Goal: Find specific page/section: Find specific page/section

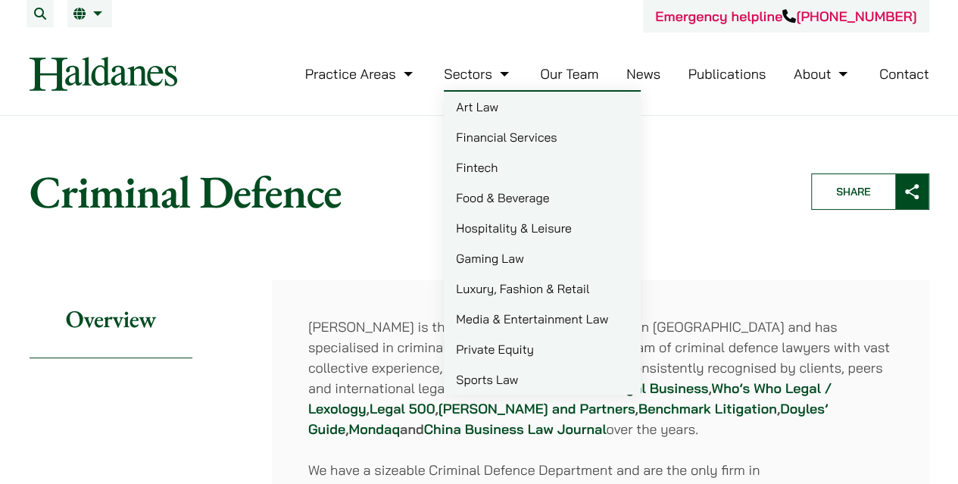
click at [579, 75] on link "Our Team" at bounding box center [569, 73] width 58 height 17
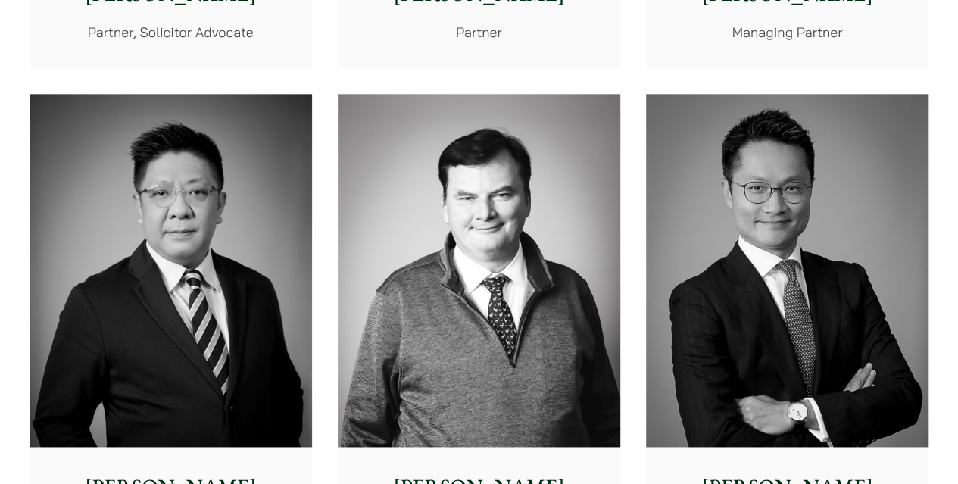
scroll to position [833, 0]
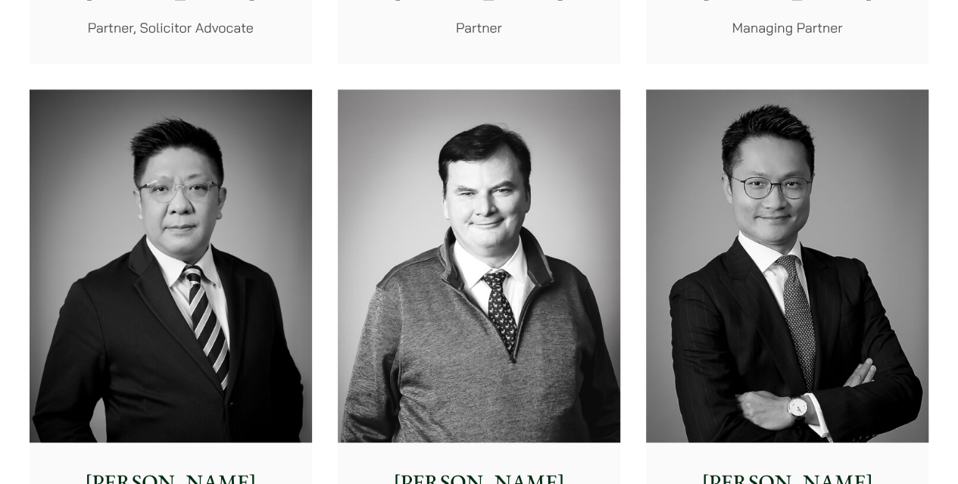
click at [725, 211] on img at bounding box center [787, 266] width 282 height 354
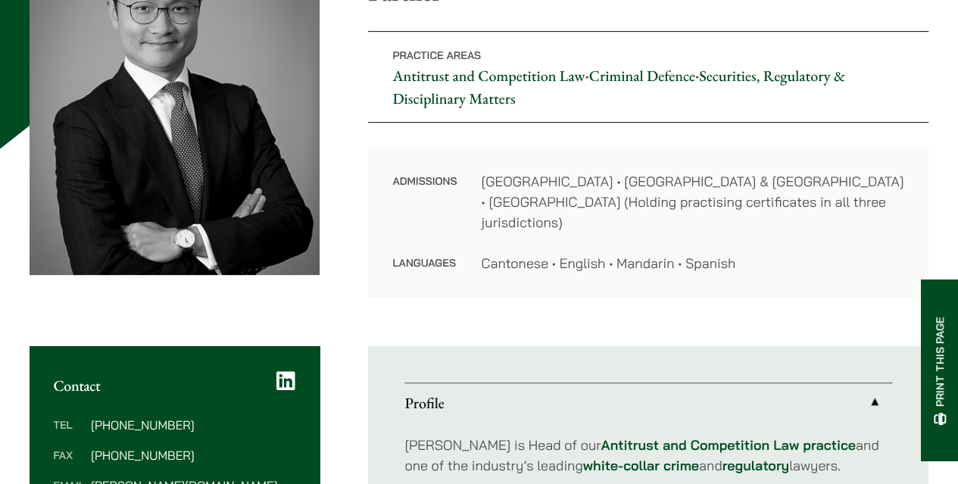
scroll to position [303, 0]
